Goal: Book appointment/travel/reservation

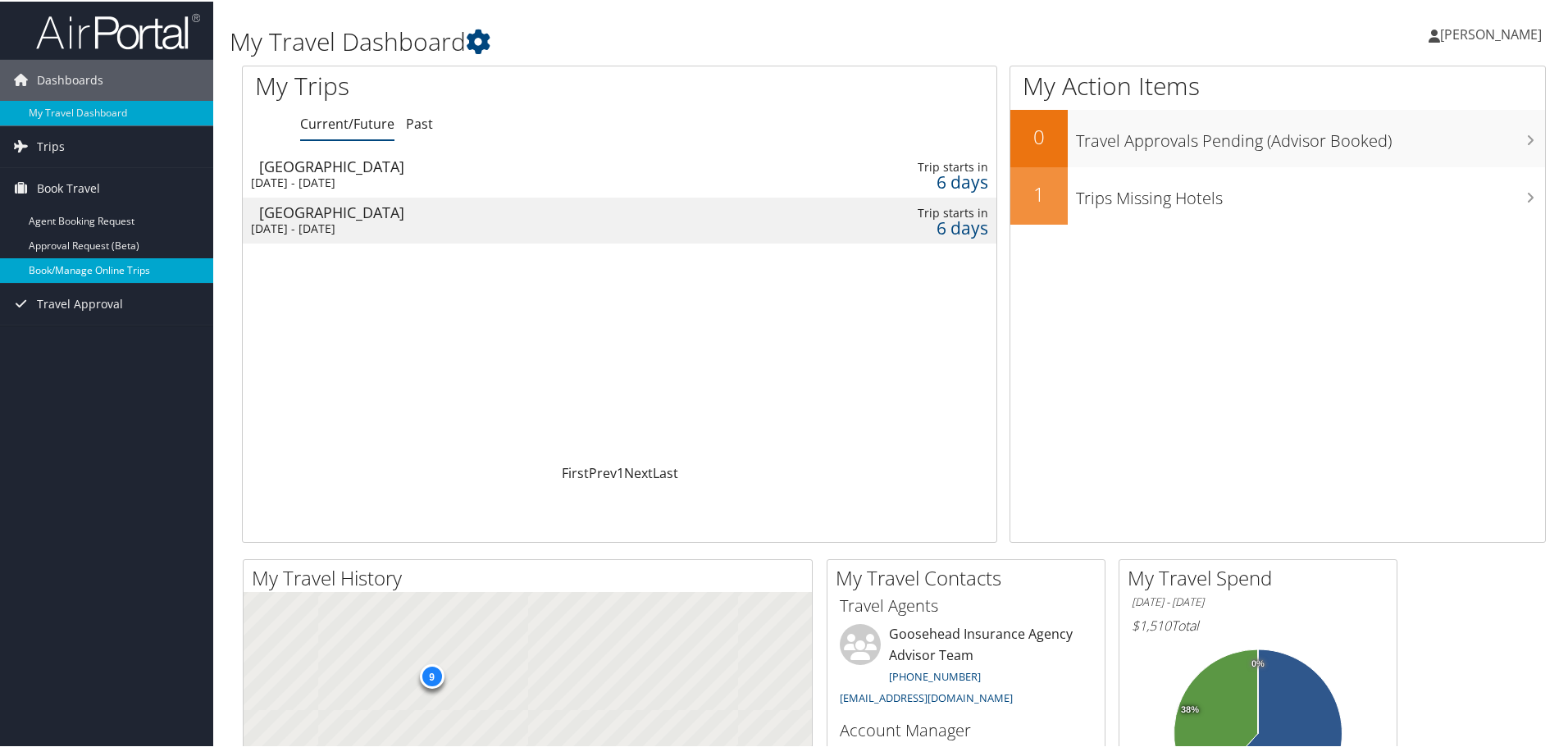
click at [116, 263] on link "Book/Manage Online Trips" at bounding box center [106, 269] width 213 height 25
